Goal: Transaction & Acquisition: Download file/media

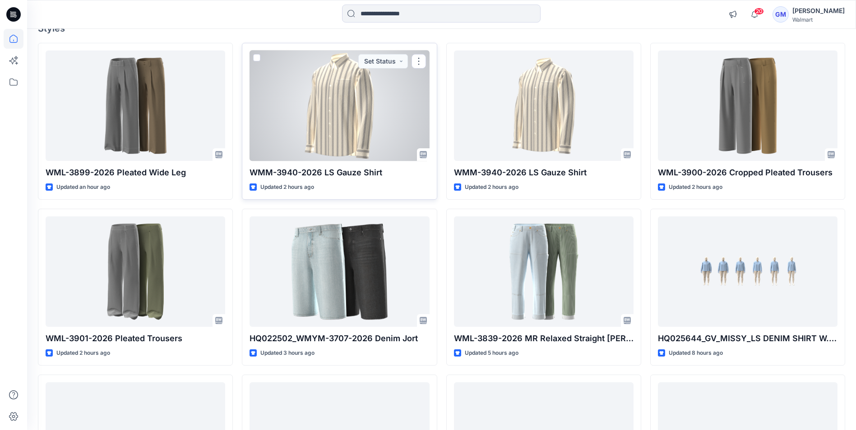
scroll to position [90, 0]
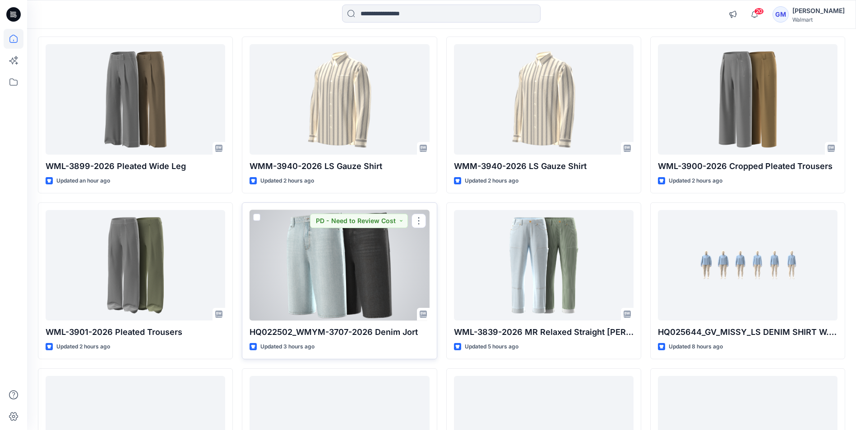
click at [392, 263] on div at bounding box center [339, 265] width 180 height 111
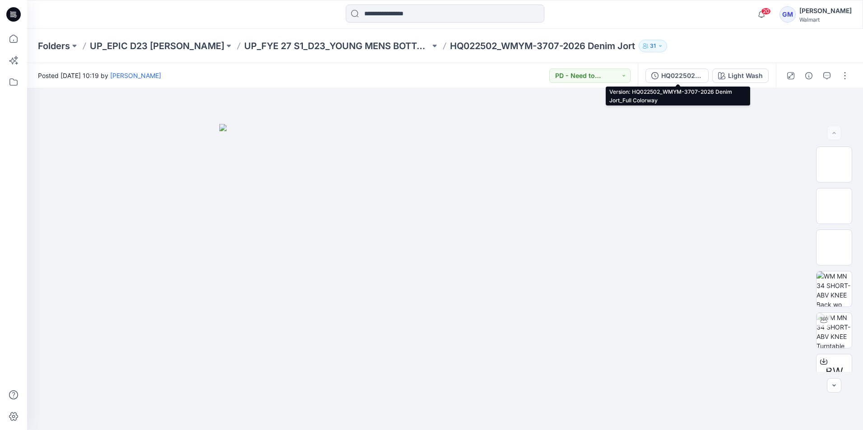
click at [672, 76] on div "HQ022502_WMYM-3707-2026 Denim Jort_Full Colorway" at bounding box center [682, 76] width 42 height 10
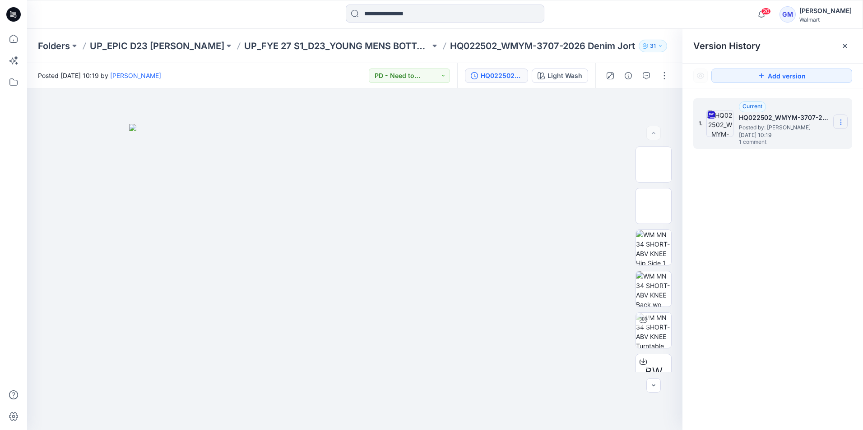
click at [838, 120] on icon at bounding box center [840, 122] width 7 height 7
click at [784, 143] on span "Download Source BW File" at bounding box center [794, 139] width 75 height 11
click at [14, 17] on icon at bounding box center [13, 14] width 14 height 14
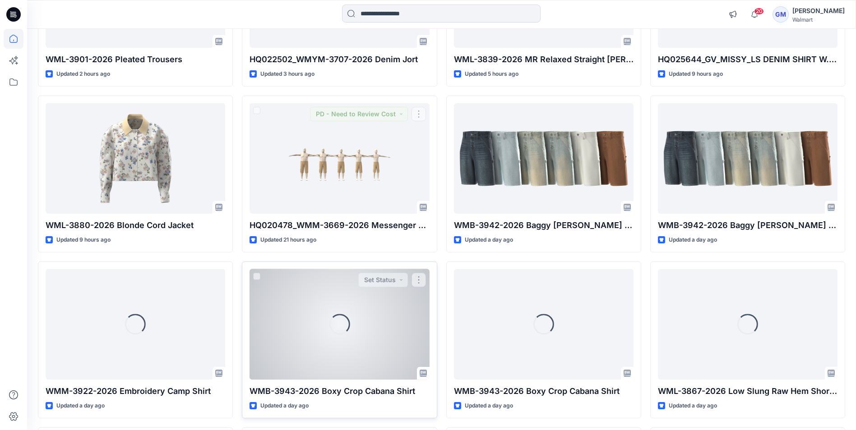
scroll to position [364, 0]
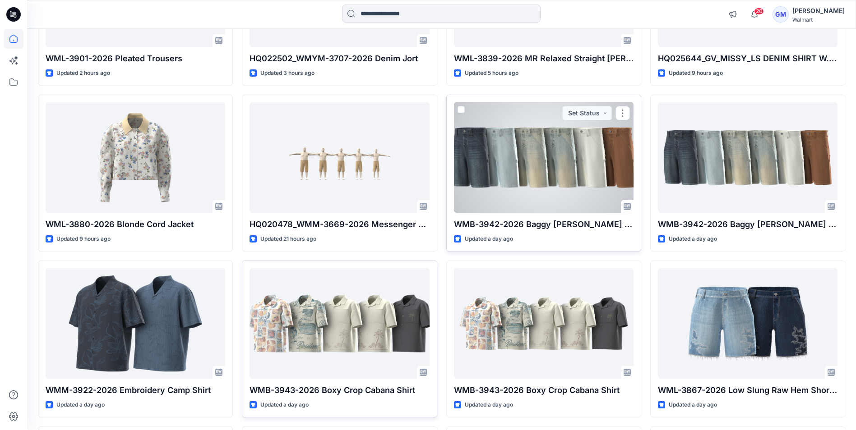
click at [554, 175] on div at bounding box center [544, 157] width 180 height 111
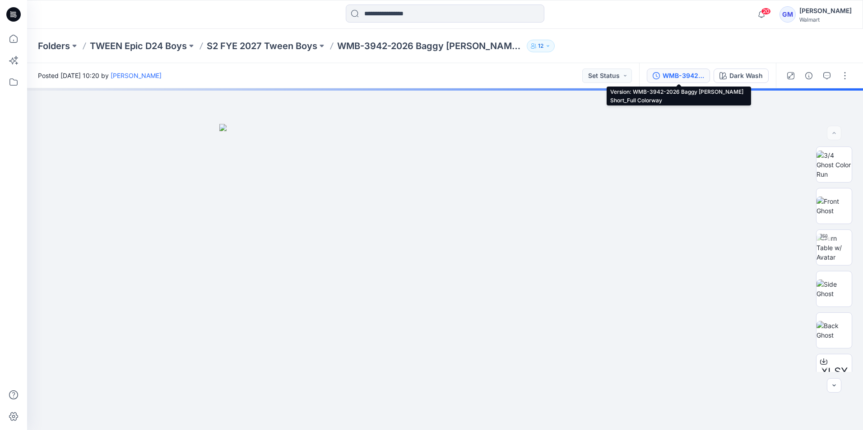
click at [669, 75] on div "WMB-3942-2026 Baggy [PERSON_NAME] Short_Full Colorway" at bounding box center [683, 76] width 42 height 10
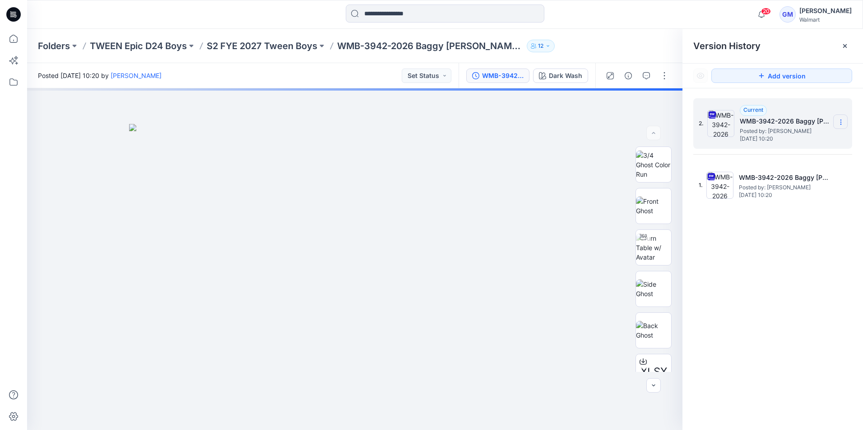
click at [841, 121] on icon at bounding box center [840, 122] width 7 height 7
click at [787, 140] on span "Download Source BW File" at bounding box center [794, 139] width 75 height 11
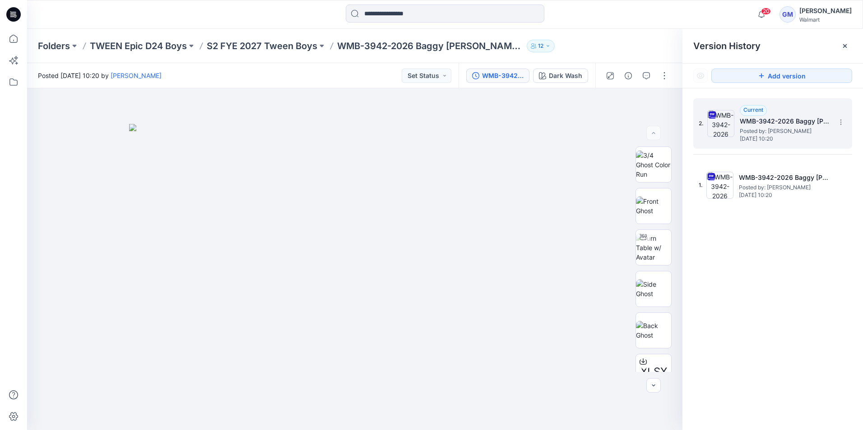
click at [11, 16] on icon at bounding box center [13, 14] width 14 height 14
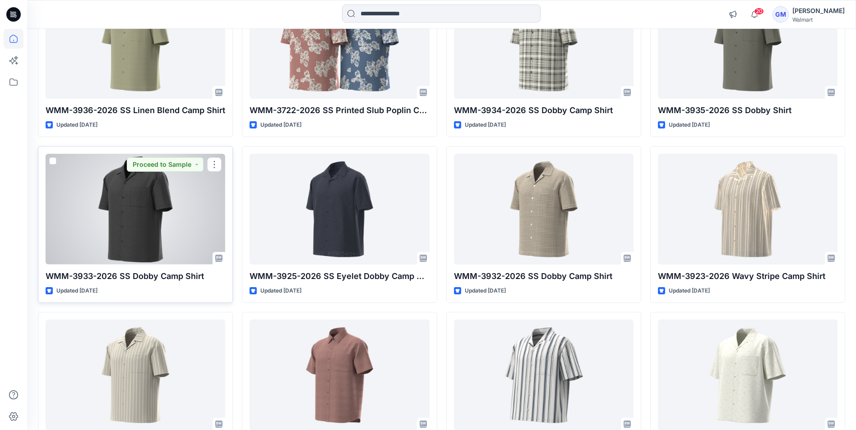
scroll to position [3217, 0]
